Goal: Transaction & Acquisition: Download file/media

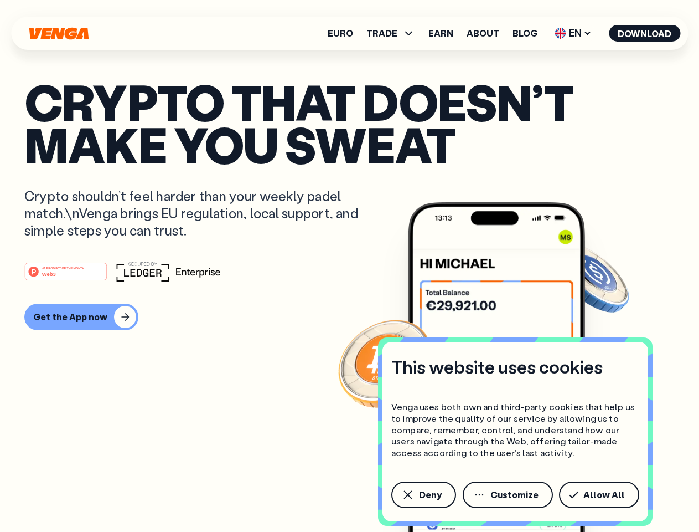
click at [349, 266] on div "#1 PRODUCT OF THE MONTH Web3" at bounding box center [349, 271] width 651 height 20
click at [423, 494] on span "Deny" at bounding box center [430, 494] width 23 height 9
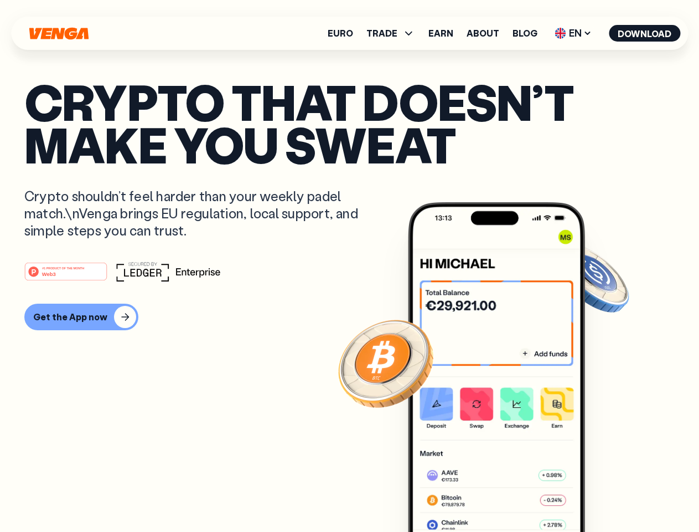
click at [509, 494] on img at bounding box center [496, 387] width 177 height 371
click at [601, 494] on article "Crypto that doesn’t make you sweat Crypto shouldn’t feel harder than your weekl…" at bounding box center [349, 287] width 651 height 415
click at [394, 33] on span "TRADE" at bounding box center [382, 33] width 31 height 9
click at [574, 33] on span "EN" at bounding box center [573, 33] width 45 height 18
click at [645, 33] on button "Download" at bounding box center [644, 33] width 71 height 17
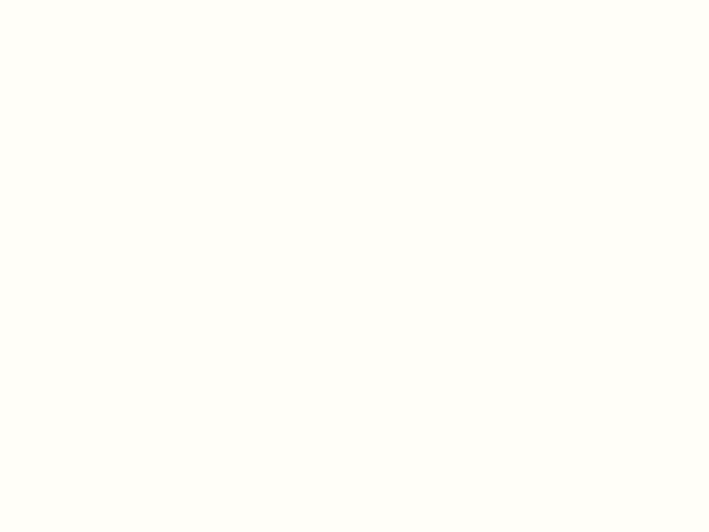
click at [80, 0] on html "This website uses cookies Venga uses both own and third-party cookies that help…" at bounding box center [354, 0] width 709 height 0
click at [68, 0] on html "This website uses cookies Venga uses both own and third-party cookies that help…" at bounding box center [354, 0] width 709 height 0
